Goal: Transaction & Acquisition: Purchase product/service

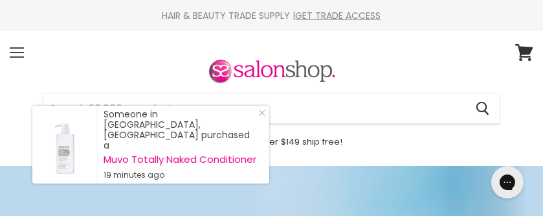
click at [17, 52] on span at bounding box center [17, 52] width 14 height 1
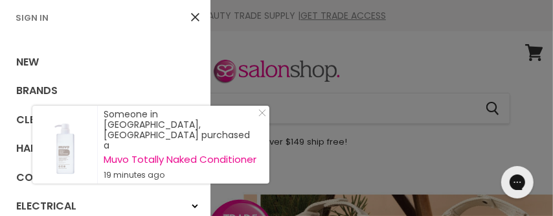
click at [36, 20] on link "Sign In" at bounding box center [31, 18] width 43 height 12
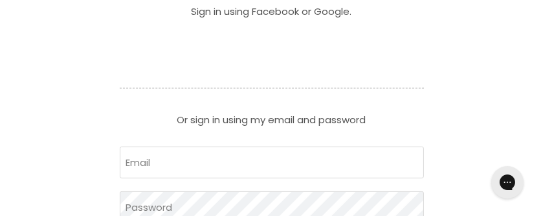
scroll to position [518, 0]
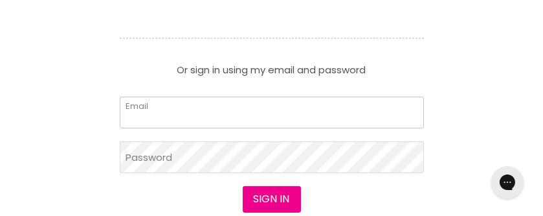
click at [242, 118] on input "Email" at bounding box center [272, 112] width 304 height 32
type input "nymark@bigpond.net.au"
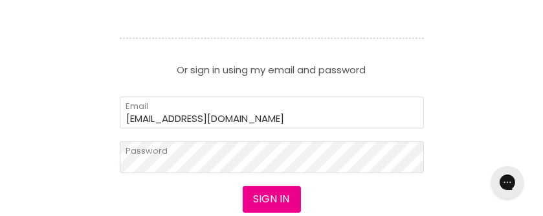
click at [339, 193] on div "Sign in I forgot my password" at bounding box center [272, 218] width 304 height 64
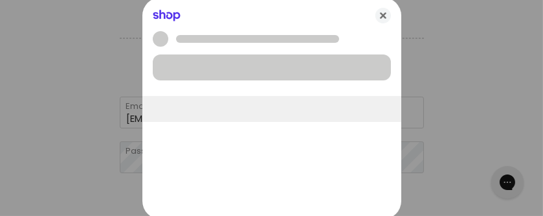
scroll to position [0, 0]
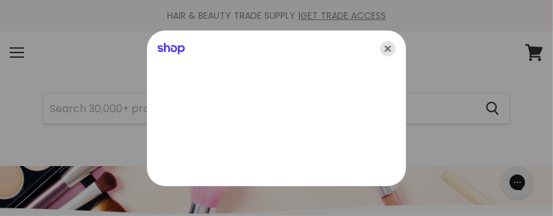
click at [390, 49] on icon "Close" at bounding box center [388, 49] width 16 height 16
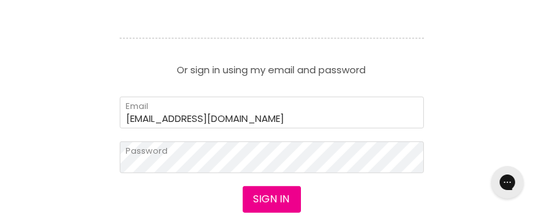
scroll to position [648, 0]
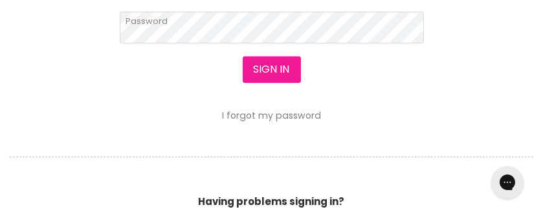
click at [272, 70] on button "Sign in" at bounding box center [272, 69] width 58 height 26
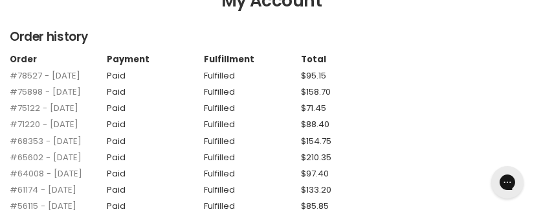
click at [17, 74] on link "#78527 - 11 Apr, 2025" at bounding box center [45, 75] width 71 height 12
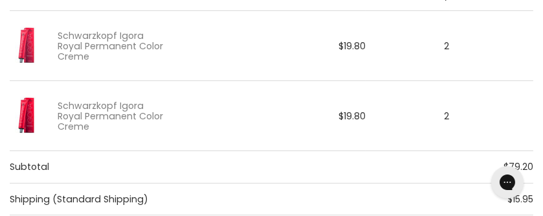
click at [18, 41] on img "Main content" at bounding box center [26, 45] width 32 height 49
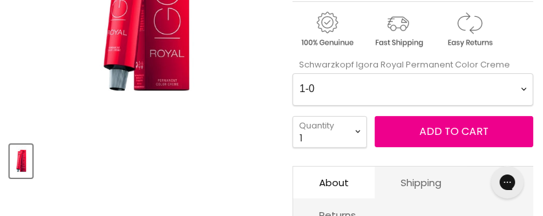
scroll to position [324, 0]
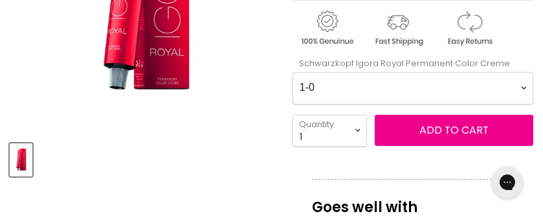
click at [354, 85] on Creme-0-0 "1-0 1-1 3-0 3-65 3-68 4-0 4-5 4-6 4-63 4-65 4-65 4-65 4-68 4-88 4-99 5-0 5-00 5…" at bounding box center [413, 88] width 241 height 32
select Creme-0-0 "12-2"
click at [293, 72] on Creme-0-0 "1-0 1-1 3-0 3-65 3-68 4-0 4-5 4-6 4-63 4-65 4-65 4-65 4-68 4-88 4-99 5-0 5-00 5…" at bounding box center [413, 88] width 241 height 32
click at [355, 128] on select "1 2 3 4 5 6 7 8 9 10+" at bounding box center [330, 131] width 74 height 32
select select "3"
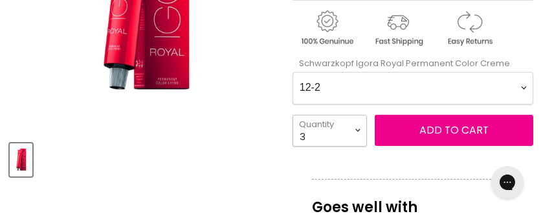
click at [293, 115] on select "1 2 3 4 5 6 7 8 9 10+" at bounding box center [330, 131] width 74 height 32
type input "3"
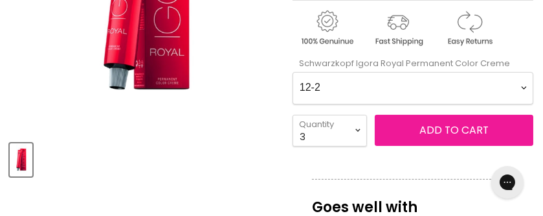
click at [444, 126] on span "Add to cart" at bounding box center [454, 129] width 69 height 15
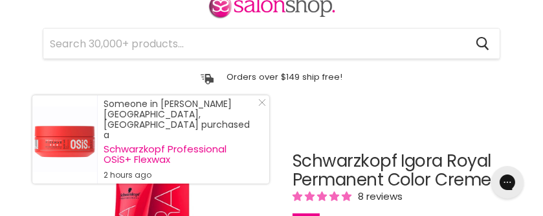
scroll to position [0, 0]
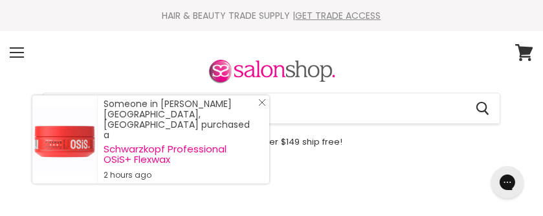
click at [262, 106] on line "Close Icon" at bounding box center [262, 102] width 6 height 6
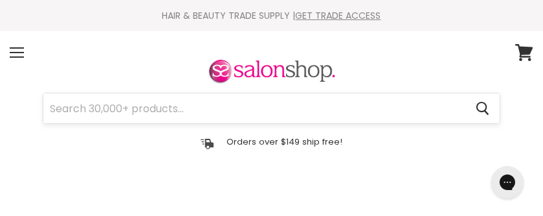
click at [251, 113] on input "Search" at bounding box center [254, 108] width 422 height 30
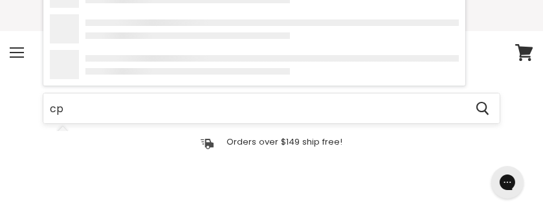
type input "cpr"
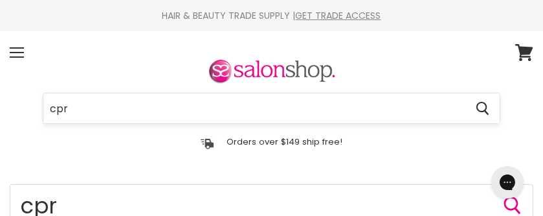
click at [118, 107] on input "cpr" at bounding box center [254, 108] width 422 height 30
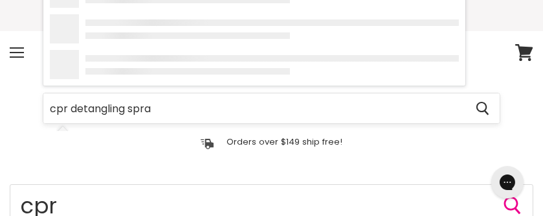
type input "cpr detangling spray"
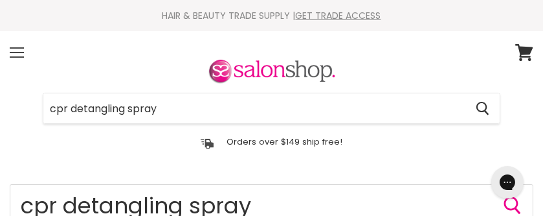
click at [14, 54] on div "Menu" at bounding box center [16, 53] width 27 height 30
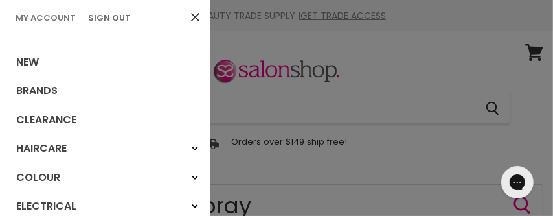
click at [31, 14] on link "My Account" at bounding box center [45, 18] width 71 height 12
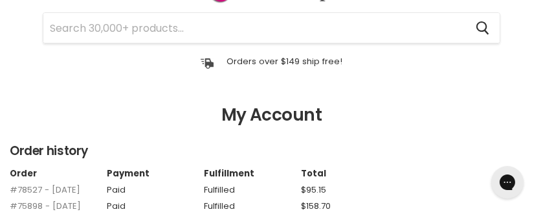
scroll to position [194, 0]
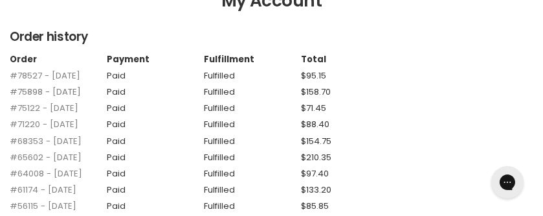
click at [58, 89] on link "#75898 - 02 Feb, 2025" at bounding box center [45, 91] width 71 height 12
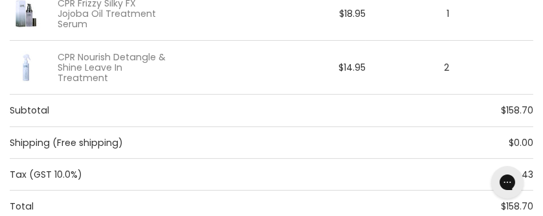
scroll to position [389, 0]
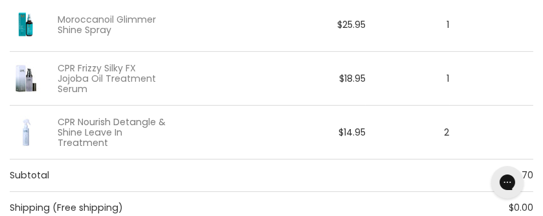
click at [91, 119] on link "CPR Nourish Detangle & Shine Leave In Treatment" at bounding box center [112, 133] width 109 height 32
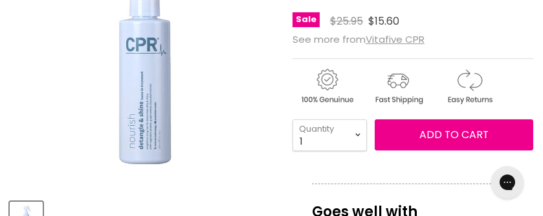
scroll to position [324, 0]
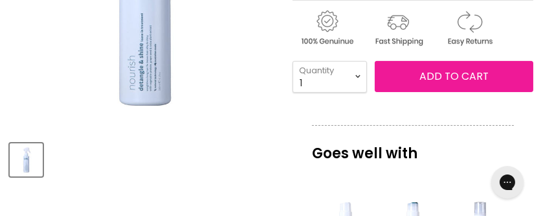
click at [437, 80] on span "Add to cart" at bounding box center [454, 76] width 69 height 15
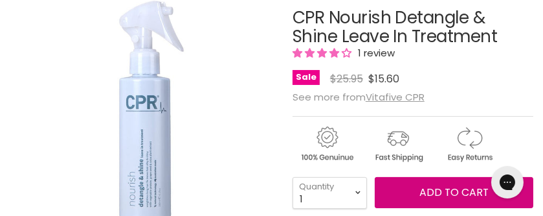
scroll to position [259, 0]
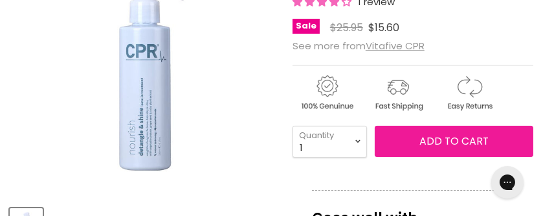
click at [440, 140] on span "Add to cart" at bounding box center [454, 140] width 69 height 15
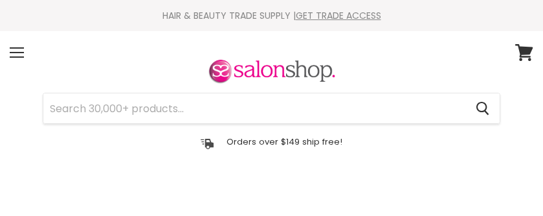
select select "3"
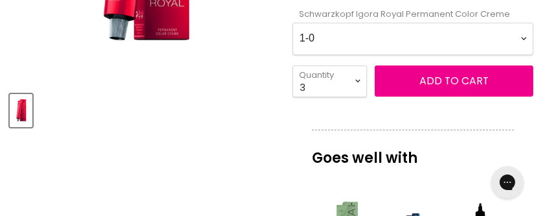
scroll to position [389, 0]
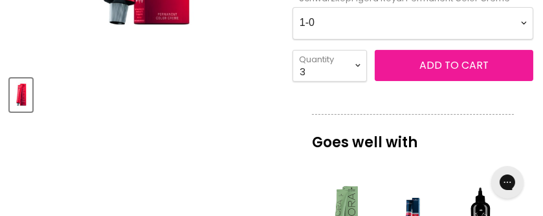
click at [442, 71] on span "Add to cart" at bounding box center [454, 65] width 69 height 15
click at [434, 62] on span "Add to cart" at bounding box center [454, 65] width 69 height 15
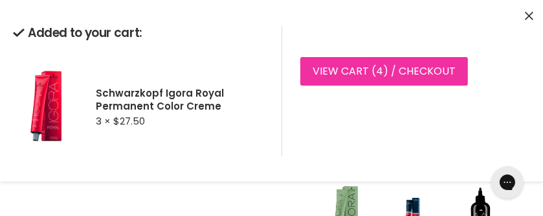
click at [411, 69] on link "View cart ( 4 ) / Checkout" at bounding box center [384, 71] width 168 height 28
